Goal: Information Seeking & Learning: Understand process/instructions

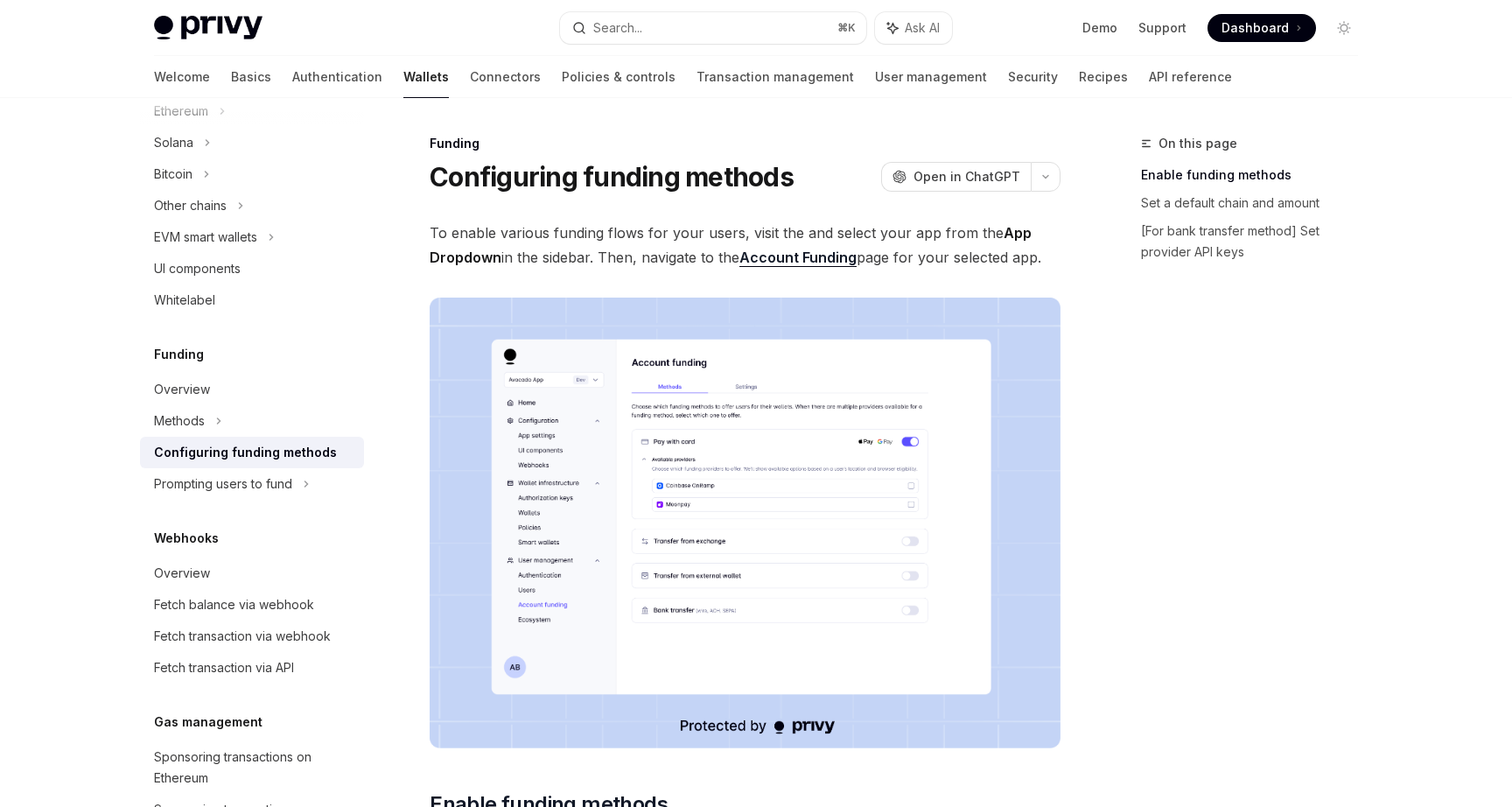
click at [839, 255] on link "Account Funding" at bounding box center [798, 258] width 117 height 19
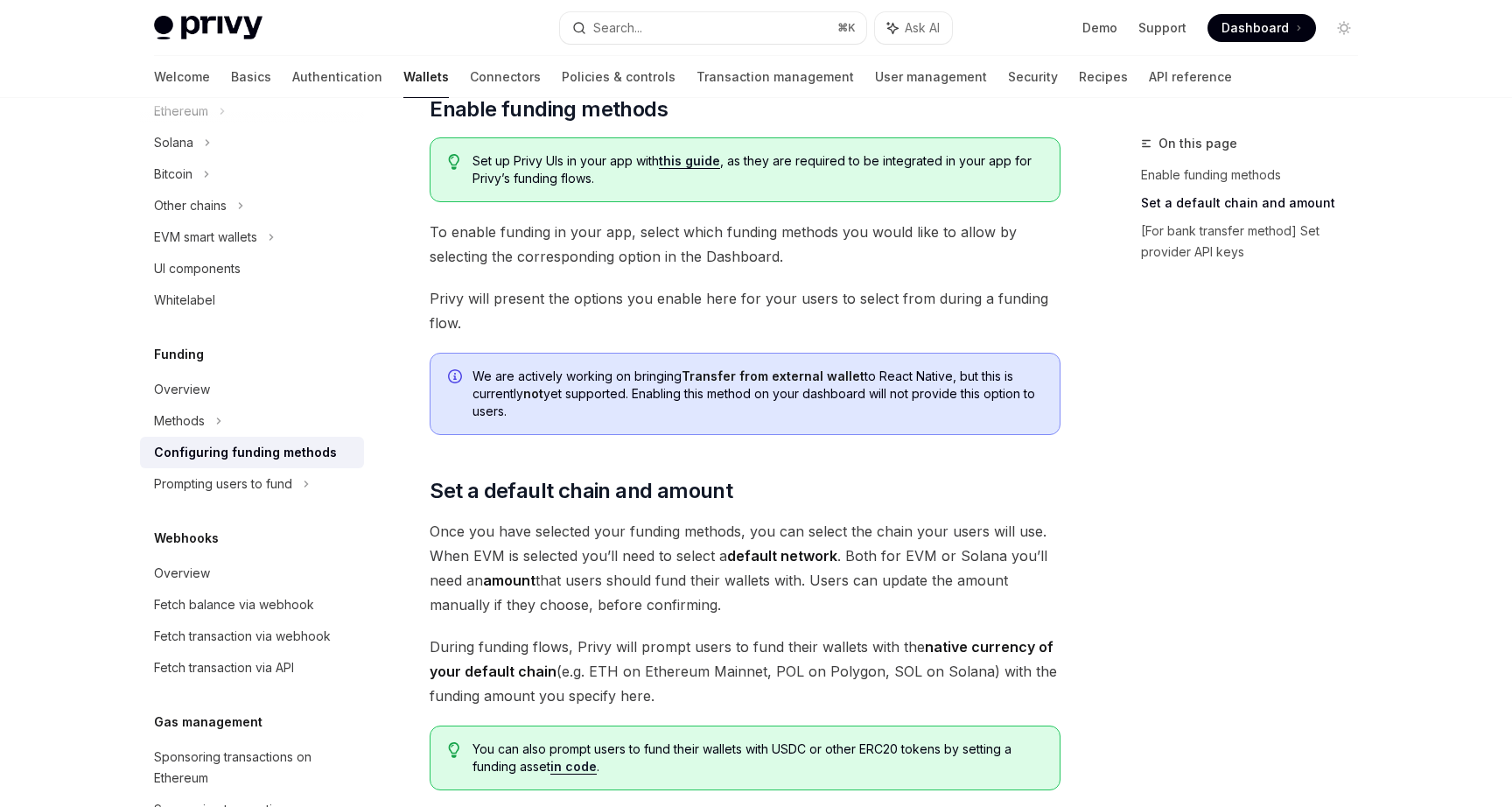
scroll to position [697, 0]
click at [703, 165] on link "this guide" at bounding box center [690, 159] width 61 height 16
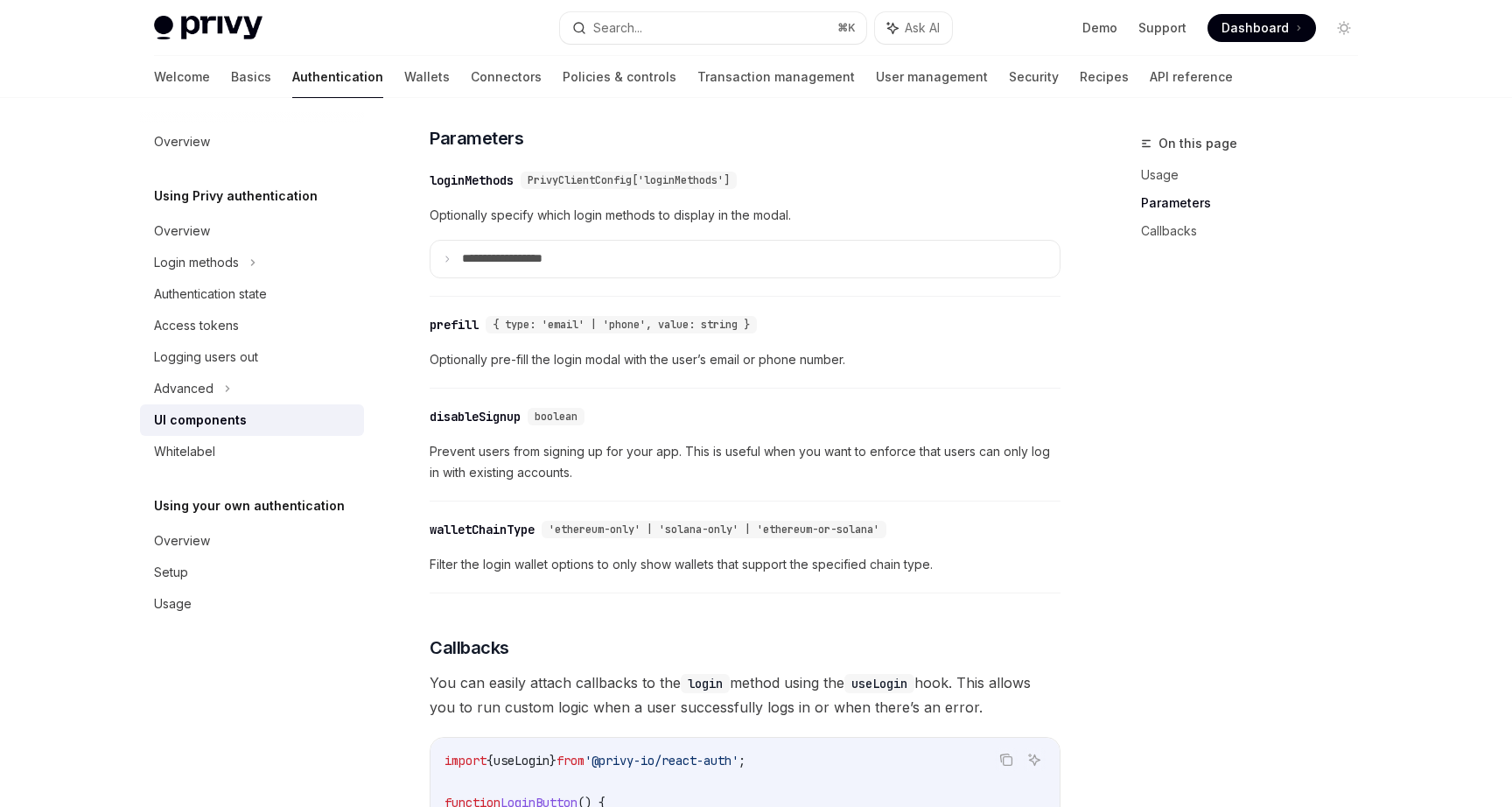
scroll to position [1568, 0]
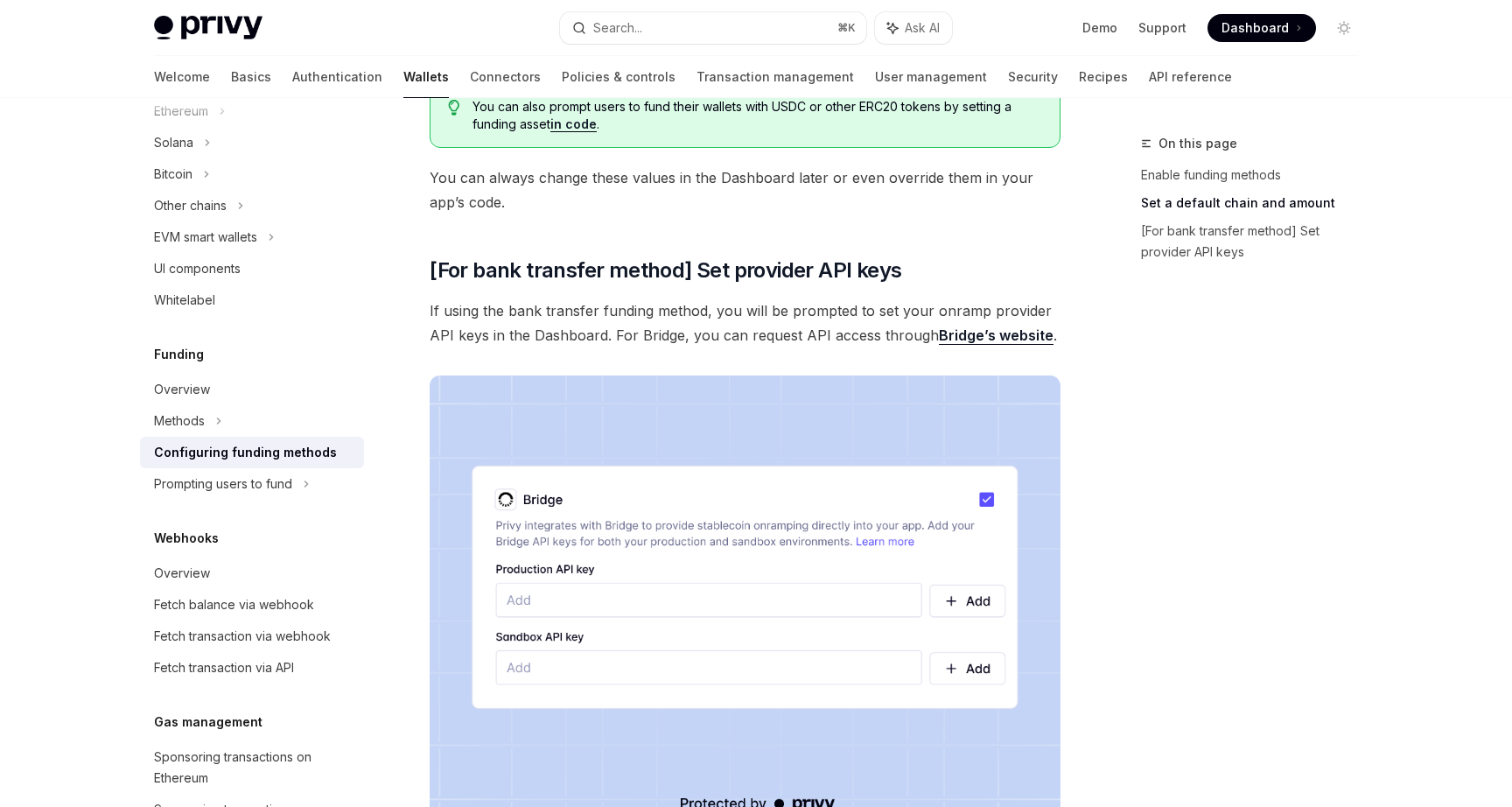
scroll to position [1341, 0]
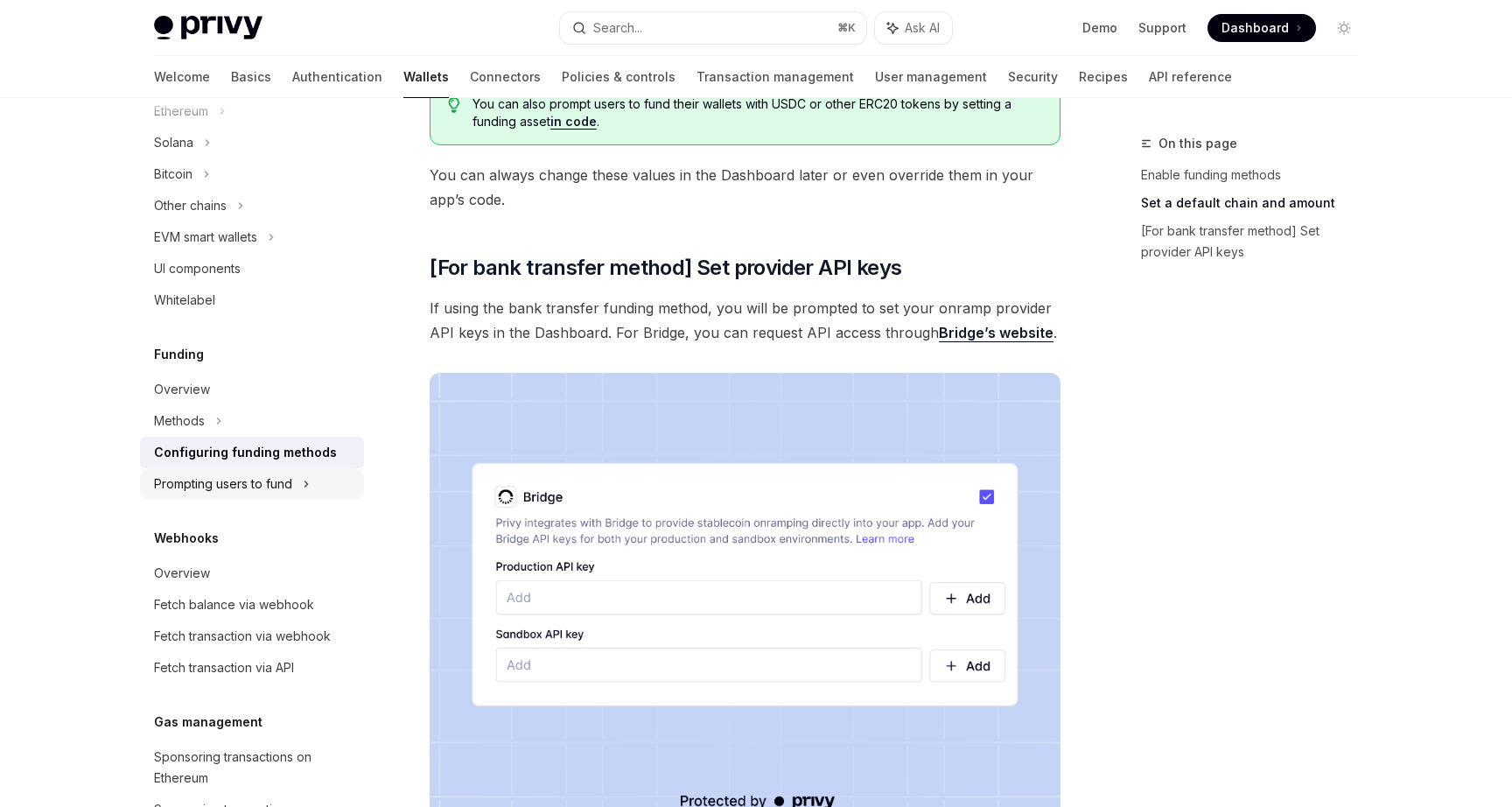
click at [244, 217] on icon at bounding box center [241, 205] width 7 height 21
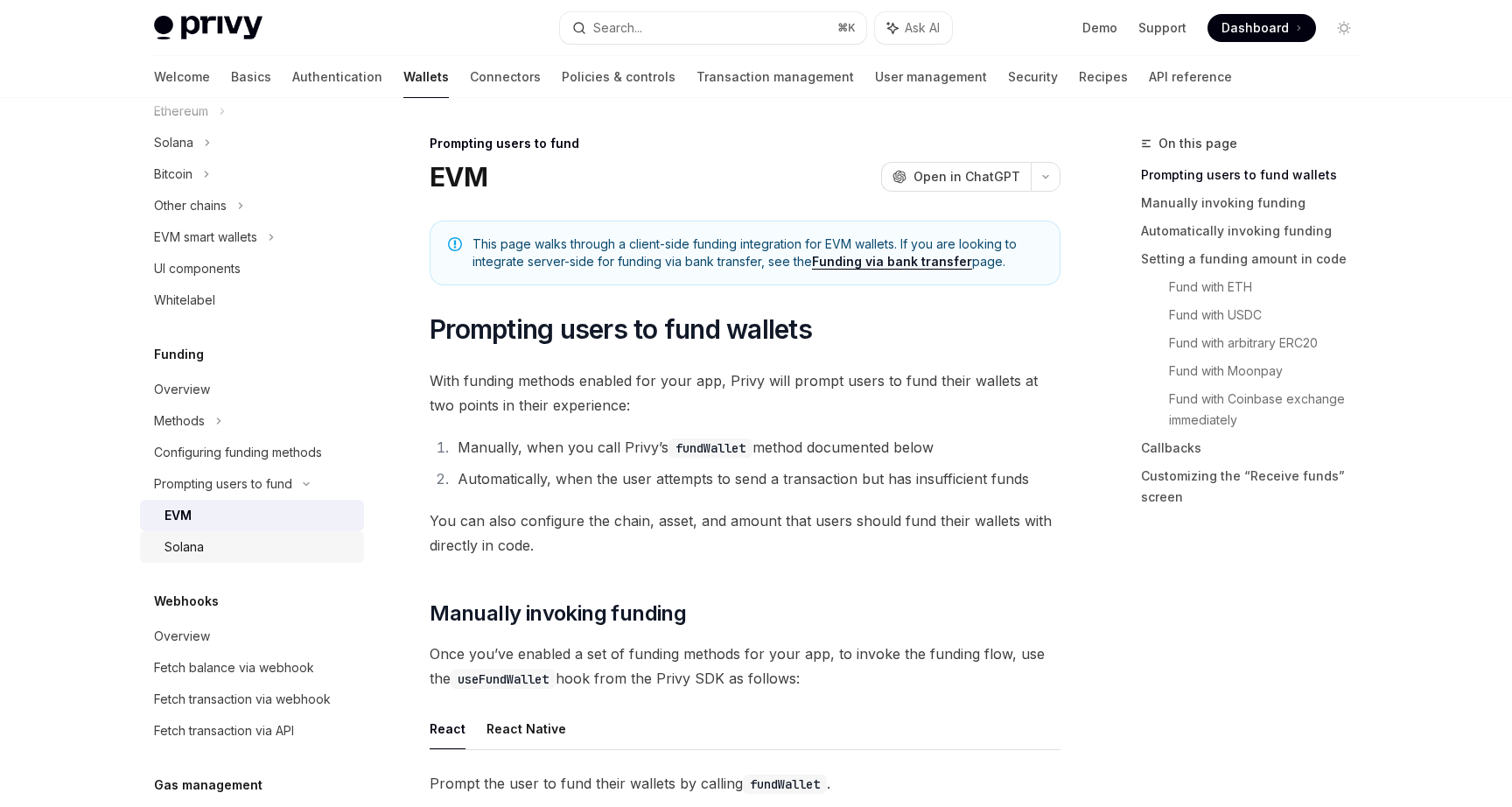
click at [297, 551] on div "Solana" at bounding box center [258, 547] width 189 height 21
type textarea "*"
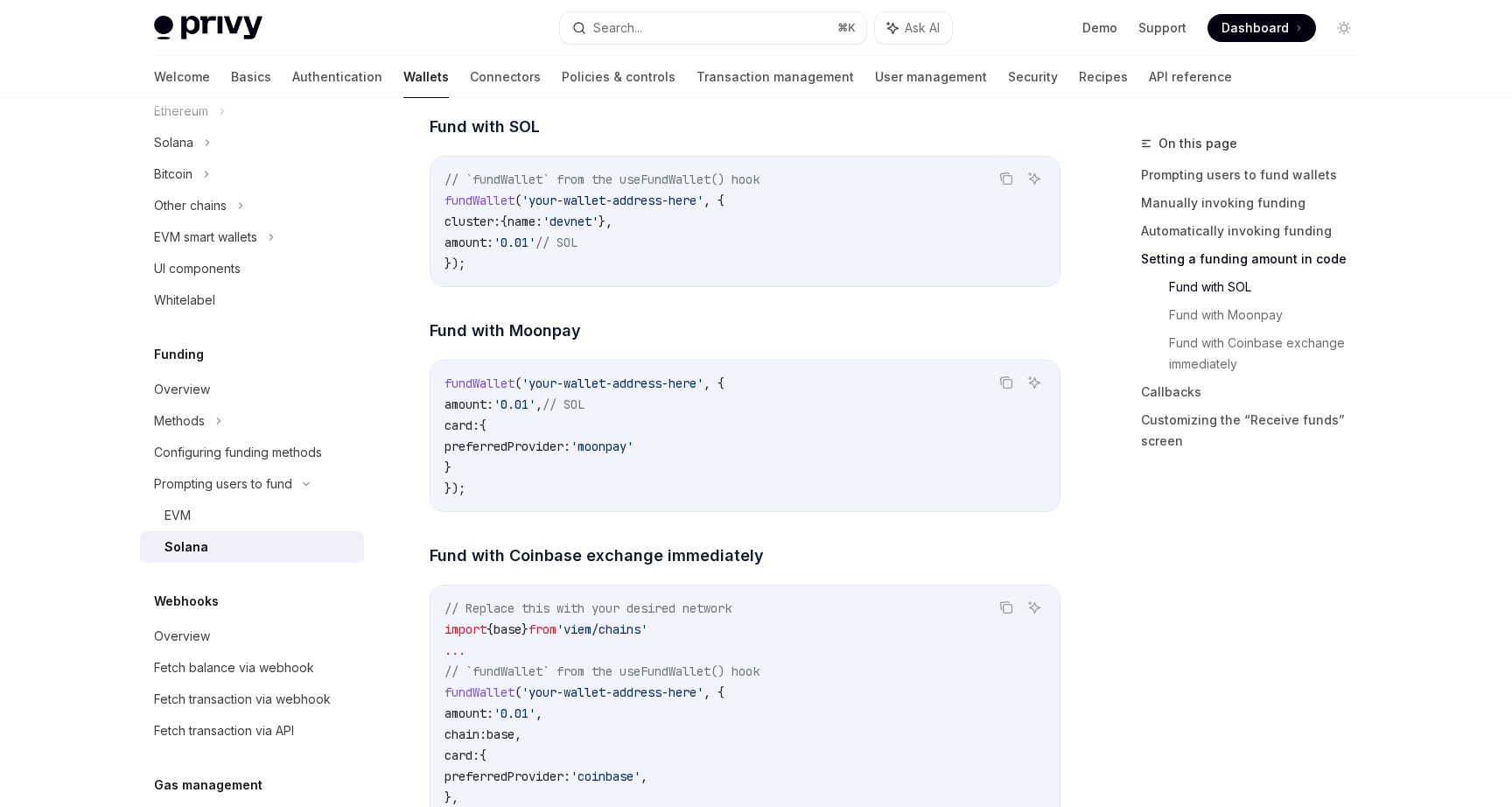
scroll to position [1979, 0]
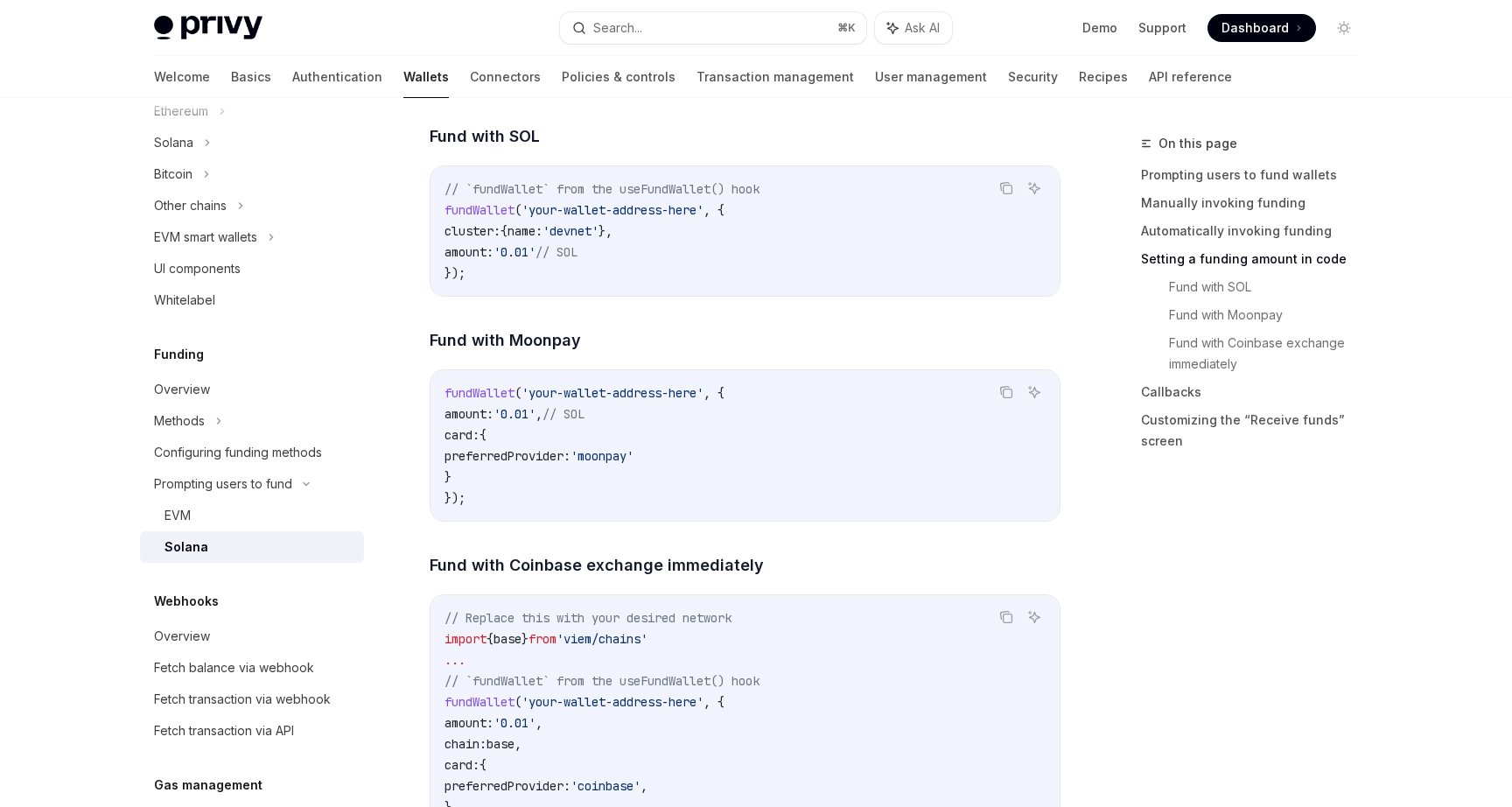
click at [490, 401] on span "fundWallet" at bounding box center [479, 392] width 70 height 16
copy span "fundWallet"
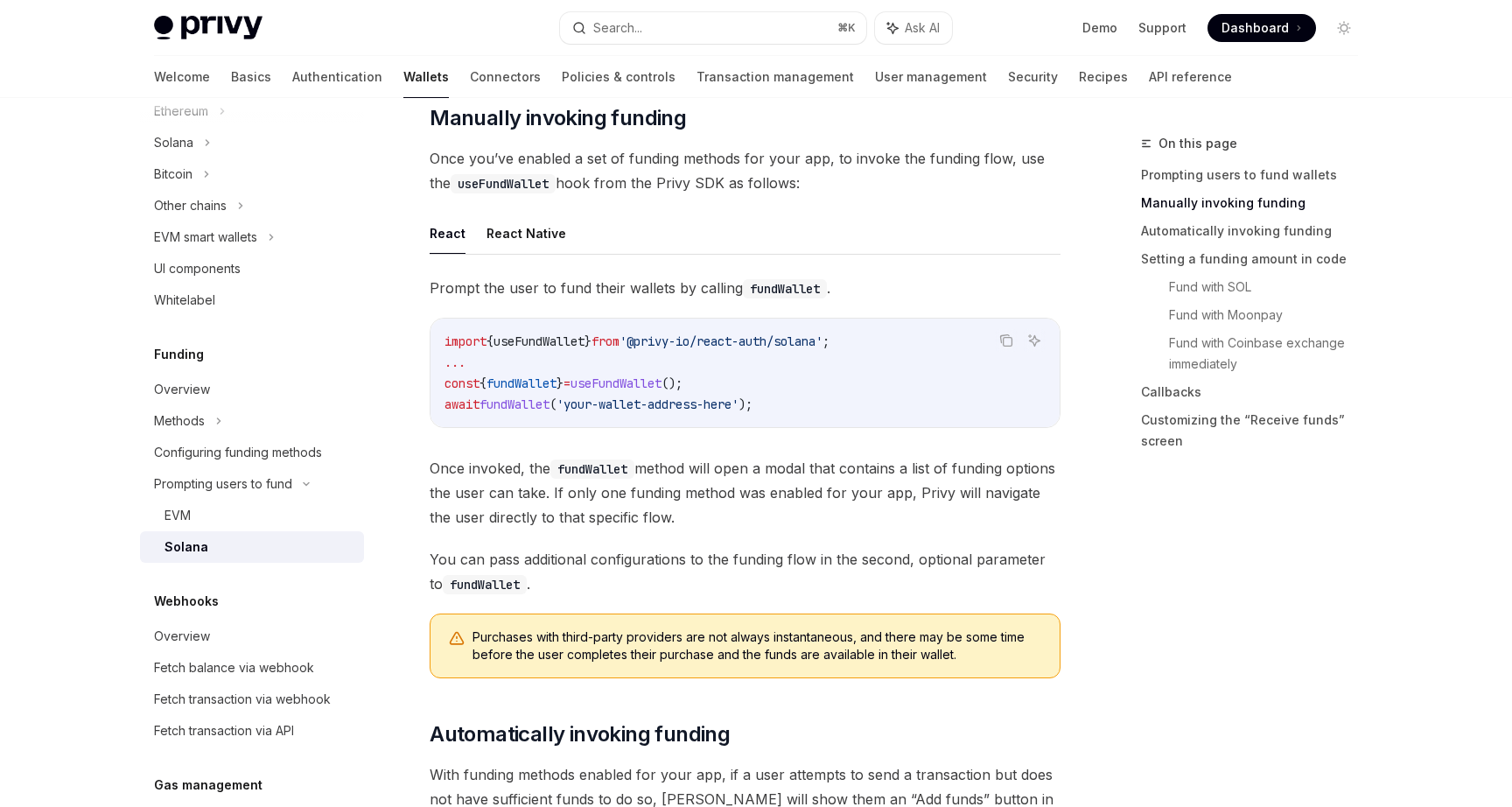
scroll to position [497, 0]
click at [657, 380] on span "useFundWallet" at bounding box center [616, 381] width 91 height 16
click at [733, 341] on span "'@privy-io/react-auth/solana'" at bounding box center [721, 339] width 203 height 16
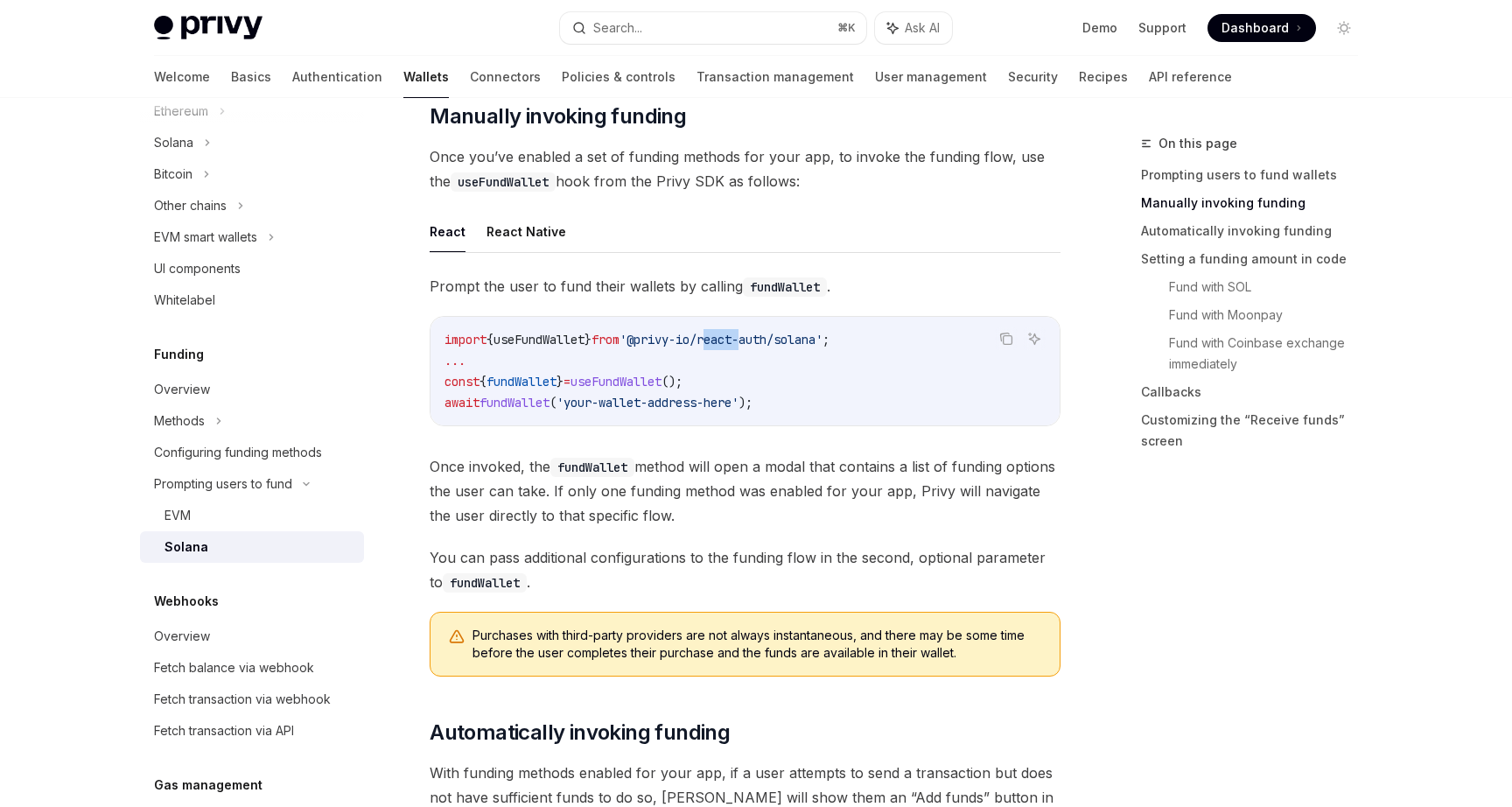
click at [733, 341] on span "'@privy-io/react-auth/solana'" at bounding box center [721, 339] width 203 height 16
copy code "import { useFundWallet } from '@privy-io/react-auth/solana' ;"
click at [563, 381] on span "}" at bounding box center [560, 381] width 7 height 16
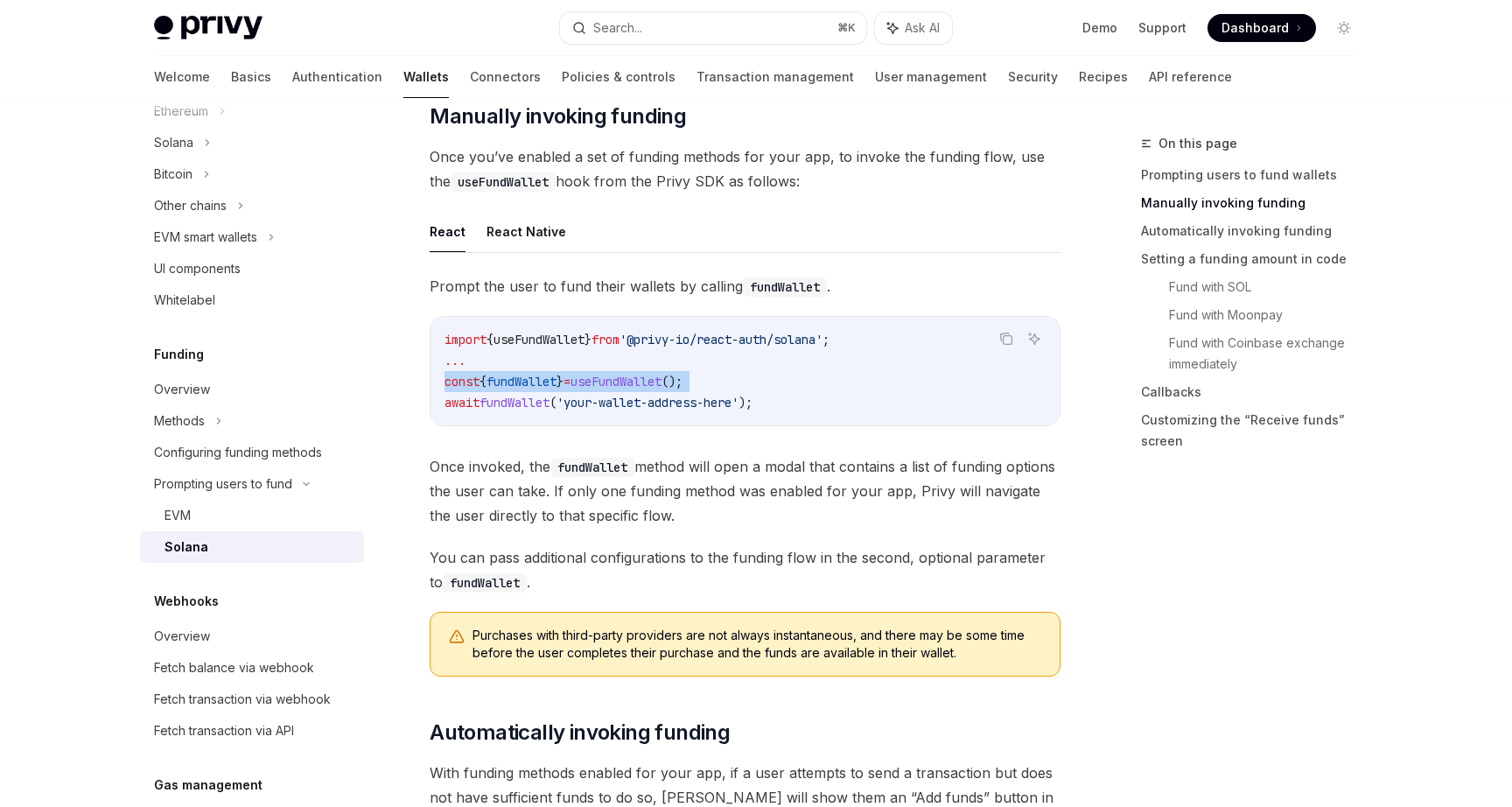
click at [563, 381] on span "}" at bounding box center [560, 381] width 7 height 16
copy code "const { fundWallet } = useFundWallet ();"
click at [626, 403] on span "'your-wallet-address-here'" at bounding box center [648, 403] width 182 height 16
click at [625, 403] on span "'your-wallet-address-here'" at bounding box center [648, 403] width 182 height 16
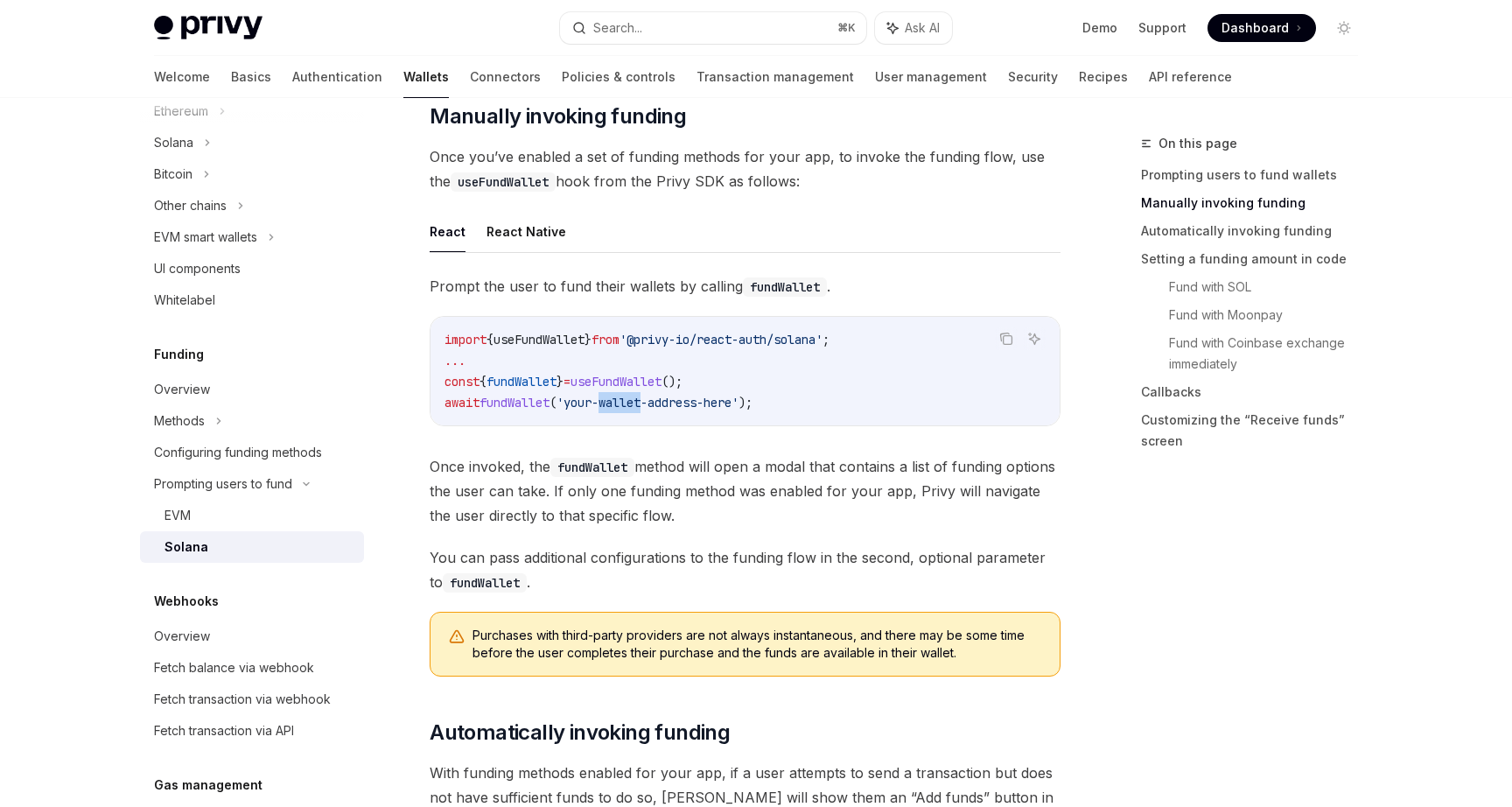
click at [625, 403] on span "'your-wallet-address-here'" at bounding box center [648, 403] width 182 height 16
click at [634, 403] on span "'your-wallet-address-here'" at bounding box center [648, 403] width 182 height 16
click at [523, 403] on span "fundWallet" at bounding box center [514, 403] width 70 height 16
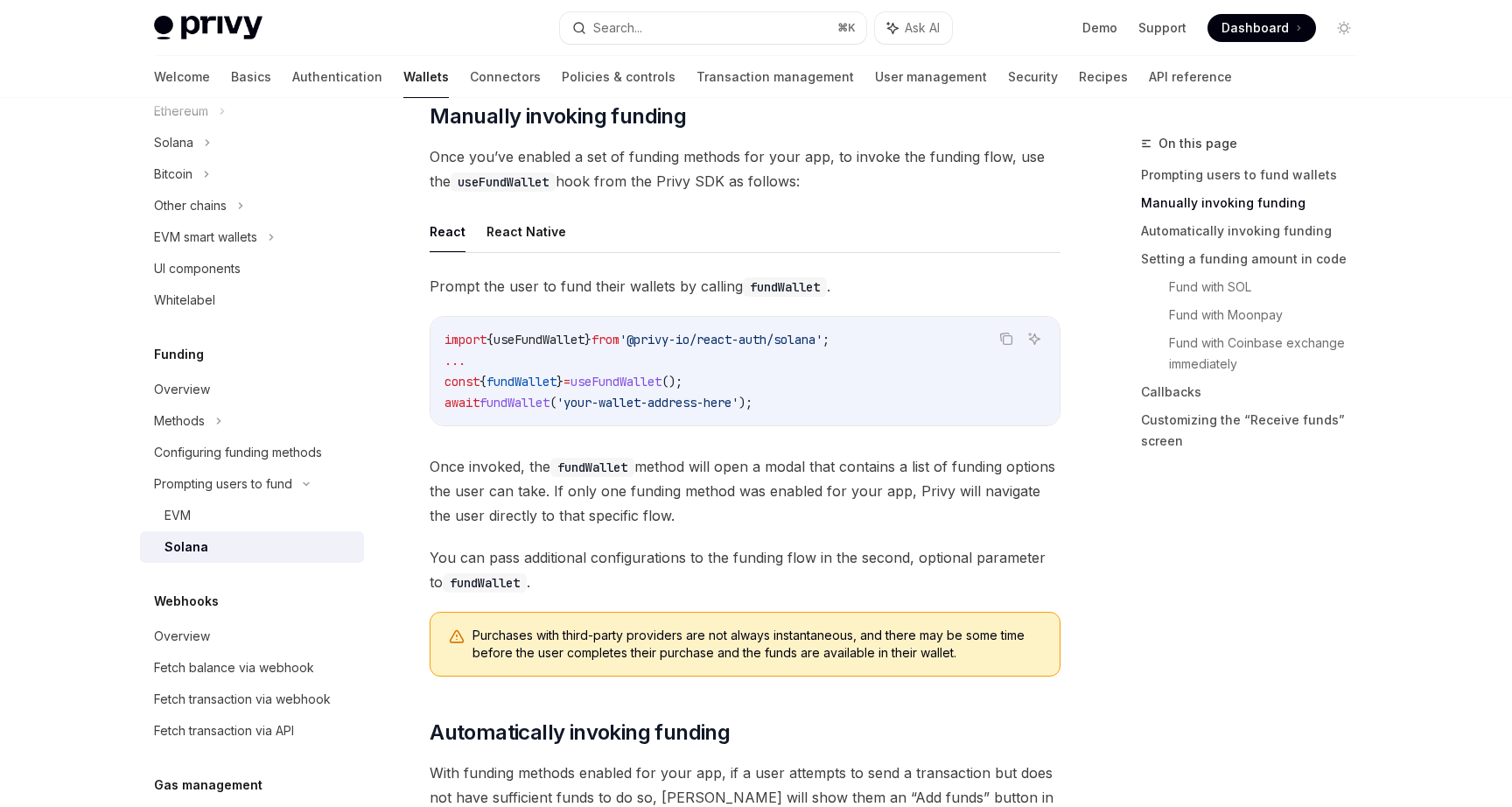
click at [523, 403] on span "fundWallet" at bounding box center [514, 403] width 70 height 16
copy span "fundWallet"
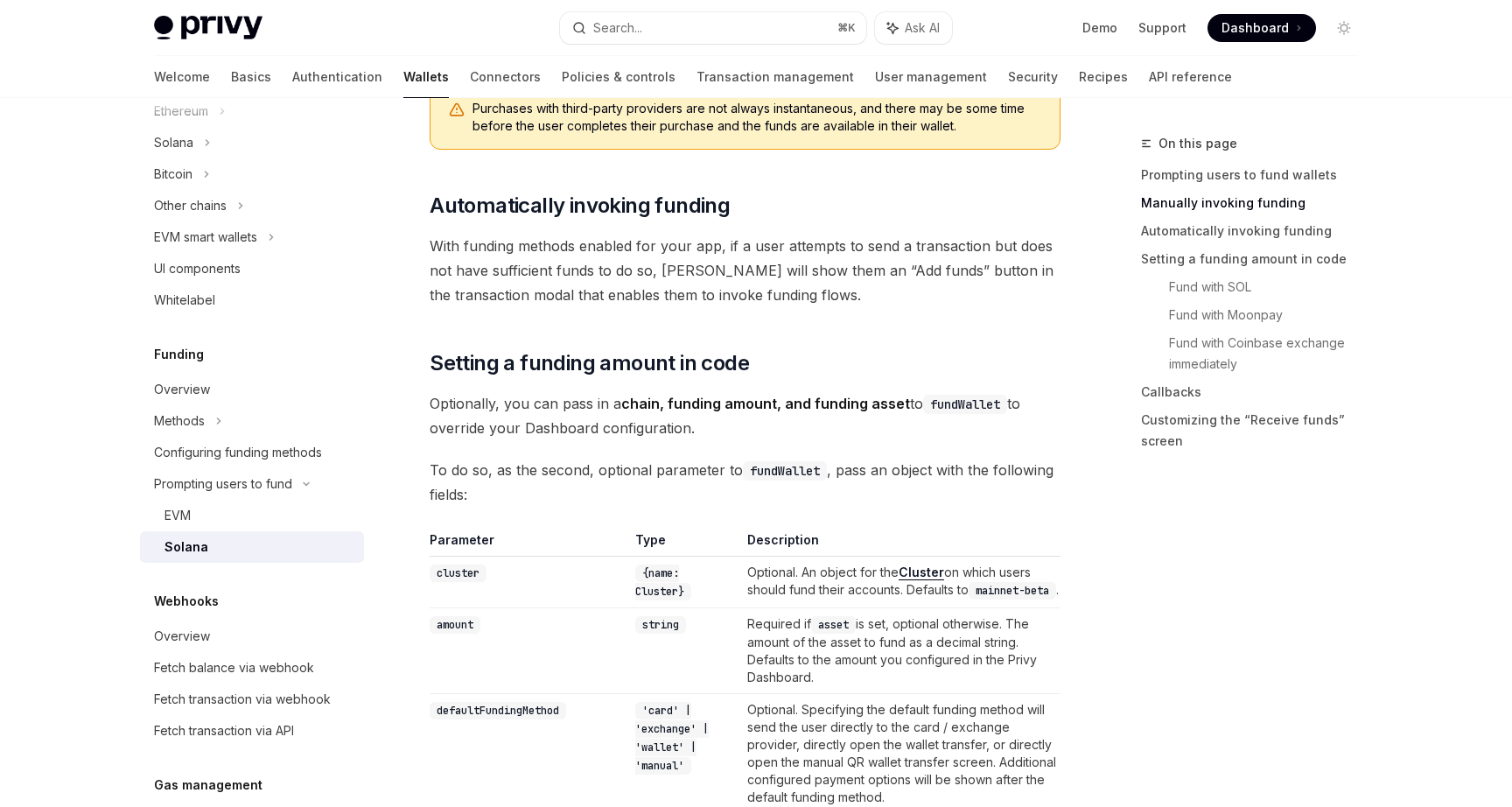
scroll to position [1781, 0]
